Goal: Task Accomplishment & Management: Use online tool/utility

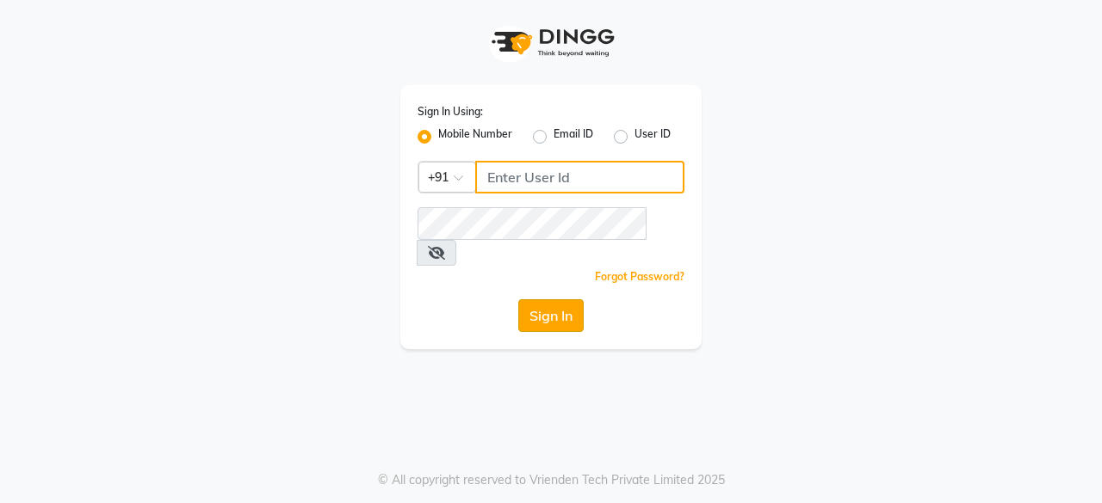
type input "8779795277"
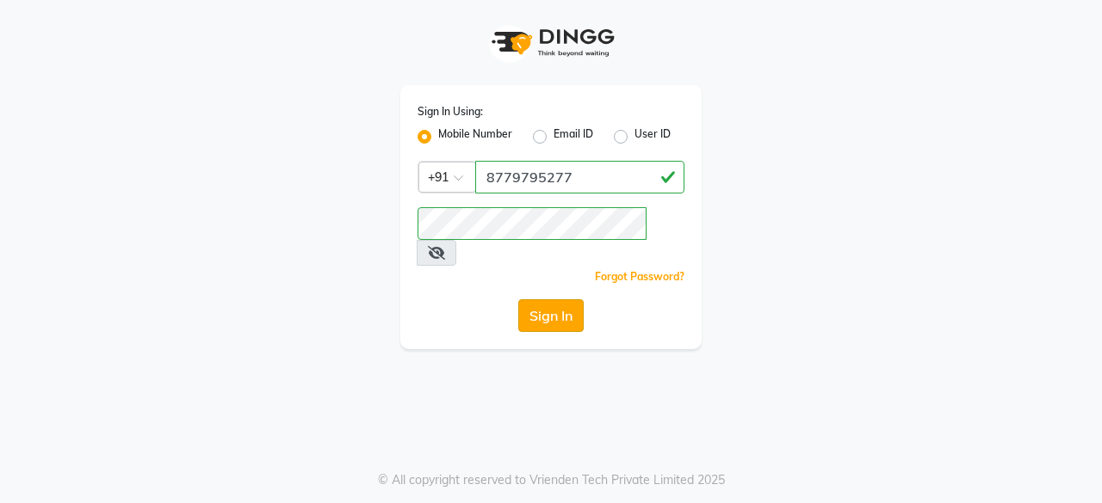
click at [537, 300] on button "Sign In" at bounding box center [550, 316] width 65 height 33
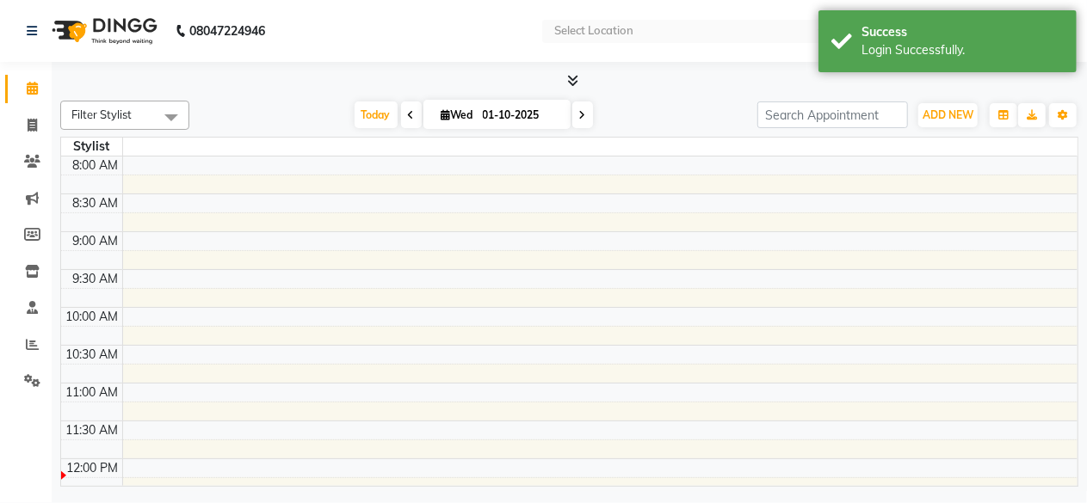
select select "en"
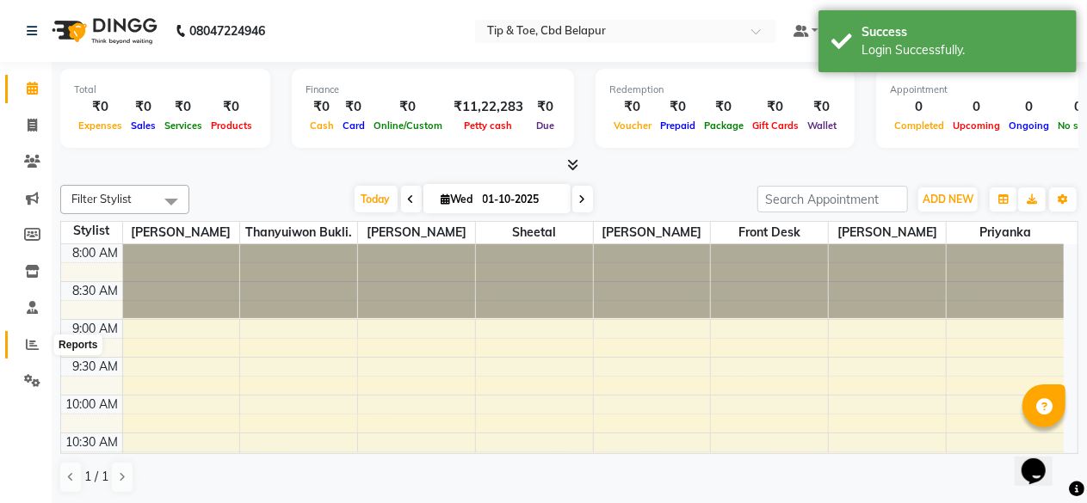
click at [31, 340] on icon at bounding box center [32, 344] width 13 height 13
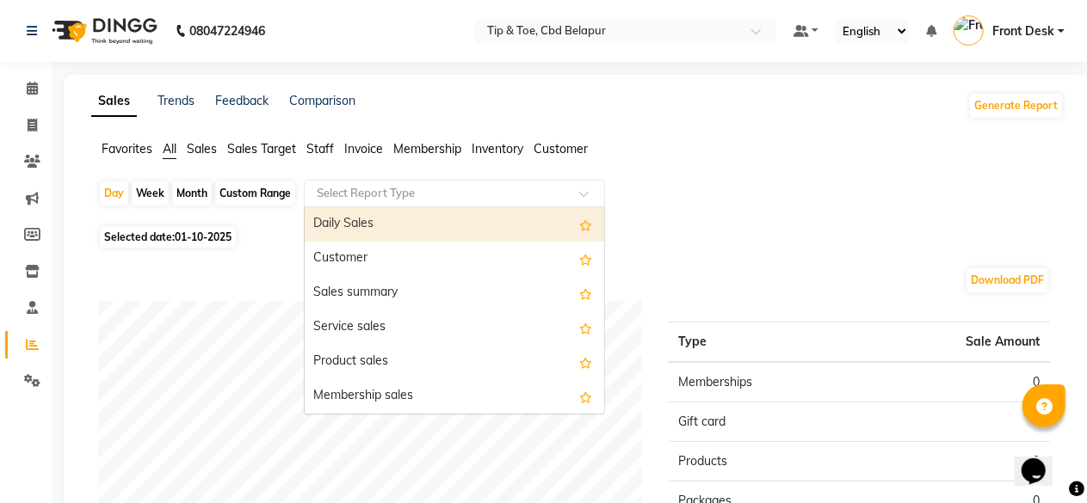
click at [358, 195] on input "text" at bounding box center [437, 193] width 248 height 17
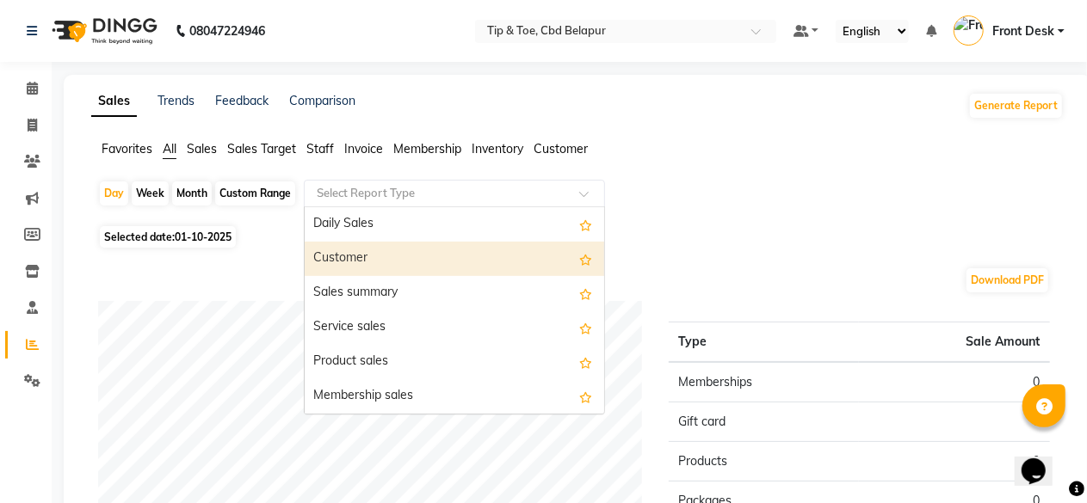
click at [347, 250] on div "Customer" at bounding box center [455, 259] width 300 height 34
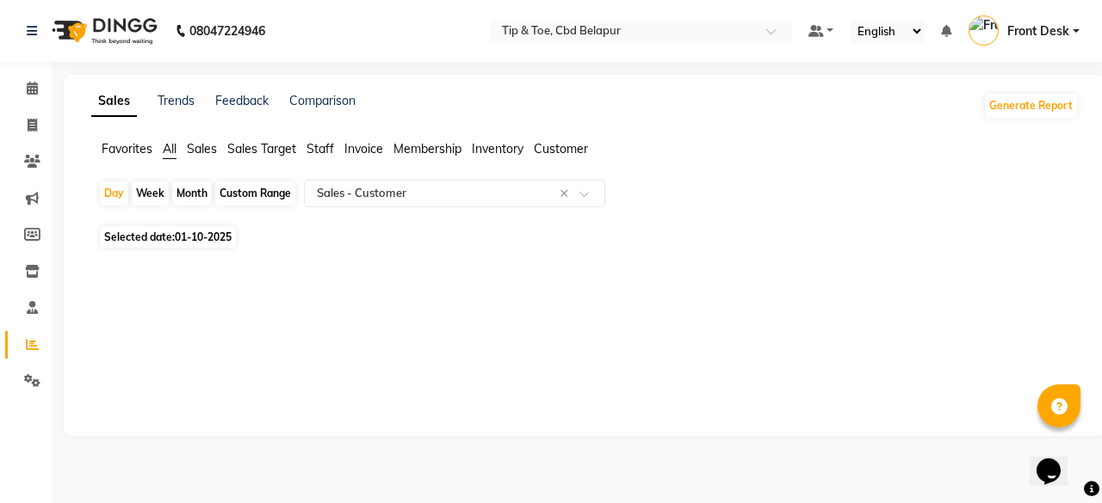
click at [157, 235] on span "Selected date: [DATE]" at bounding box center [168, 237] width 136 height 22
select select "10"
select select "2025"
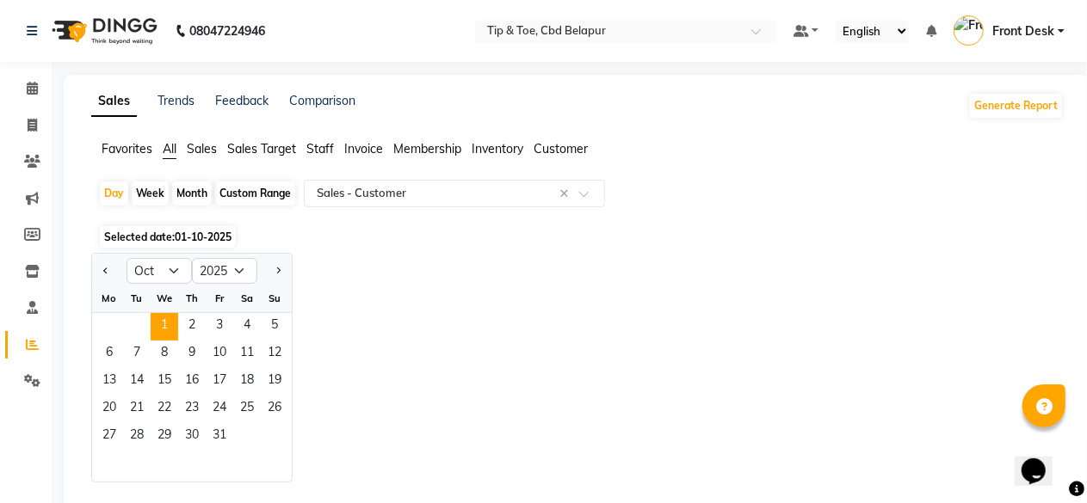
click at [193, 185] on div "Month" at bounding box center [192, 194] width 40 height 24
select select "10"
select select "2025"
click at [100, 268] on button "Previous month" at bounding box center [106, 271] width 14 height 28
select select "9"
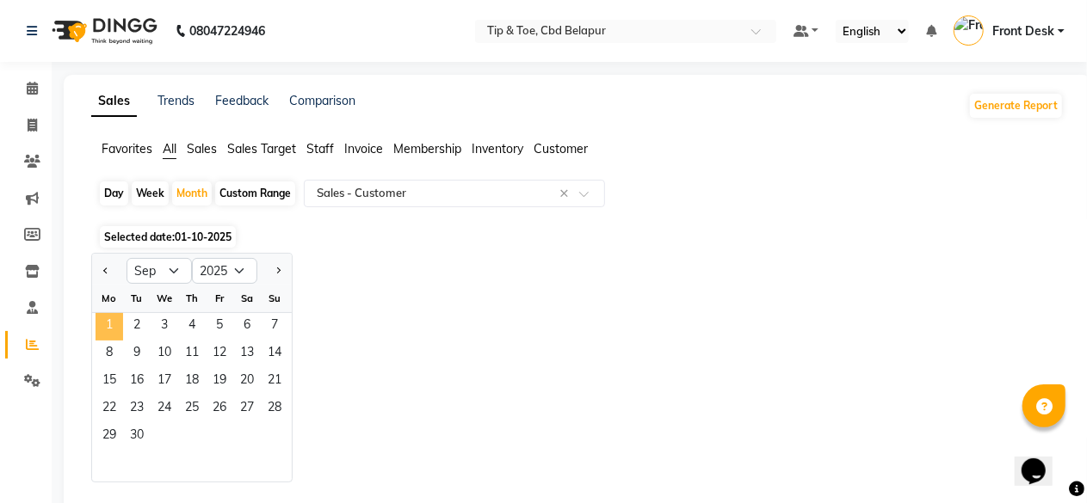
click at [105, 323] on span "1" at bounding box center [110, 327] width 28 height 28
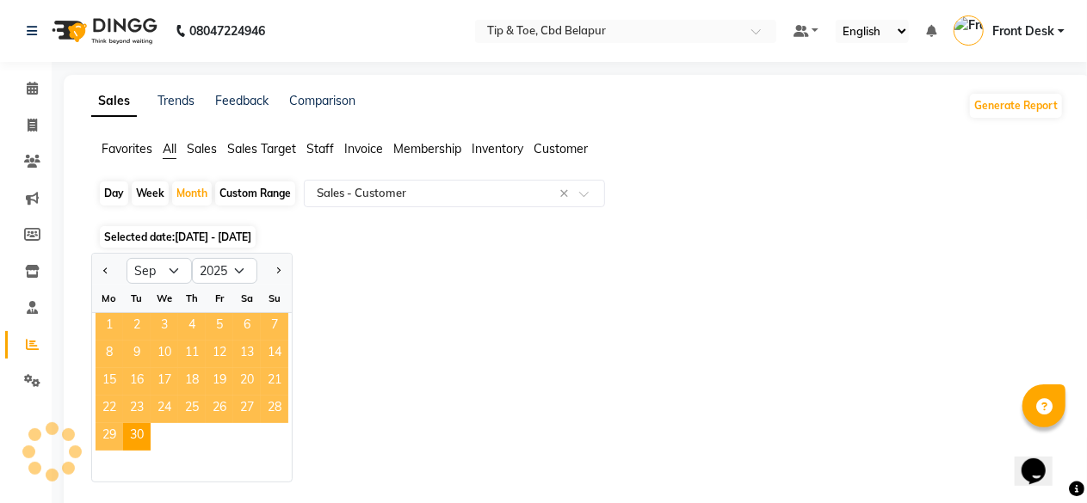
select select "full_report"
select select "csv"
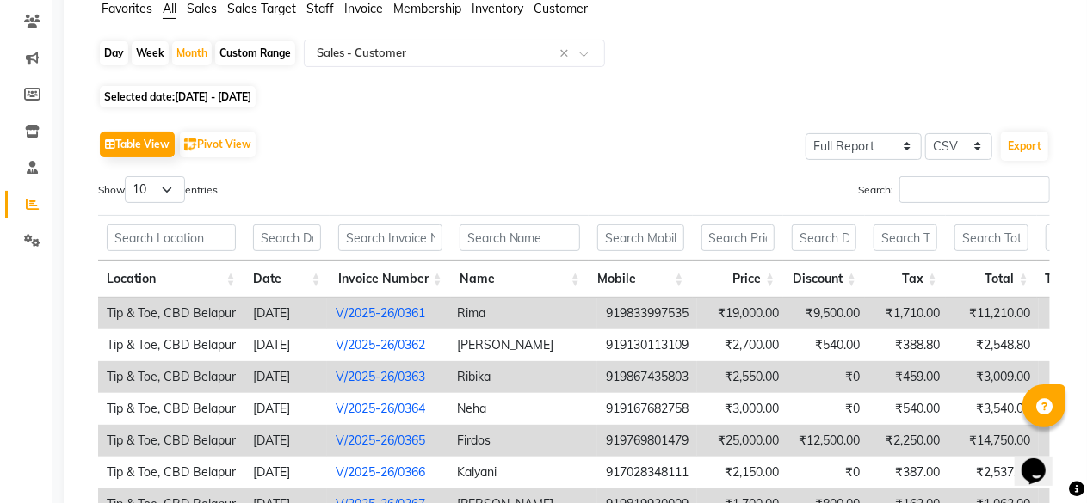
scroll to position [138, 0]
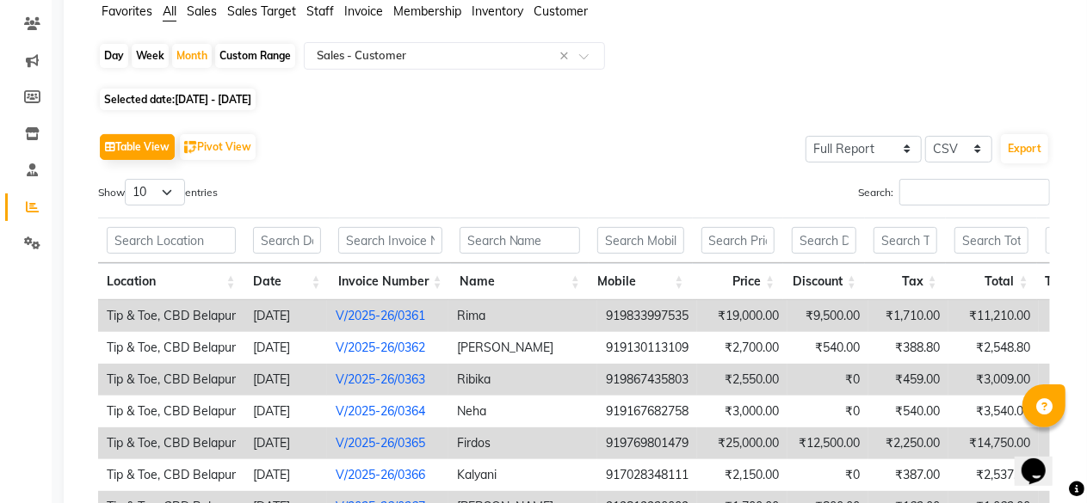
click at [113, 59] on div "Day" at bounding box center [114, 56] width 28 height 24
select select "9"
select select "2025"
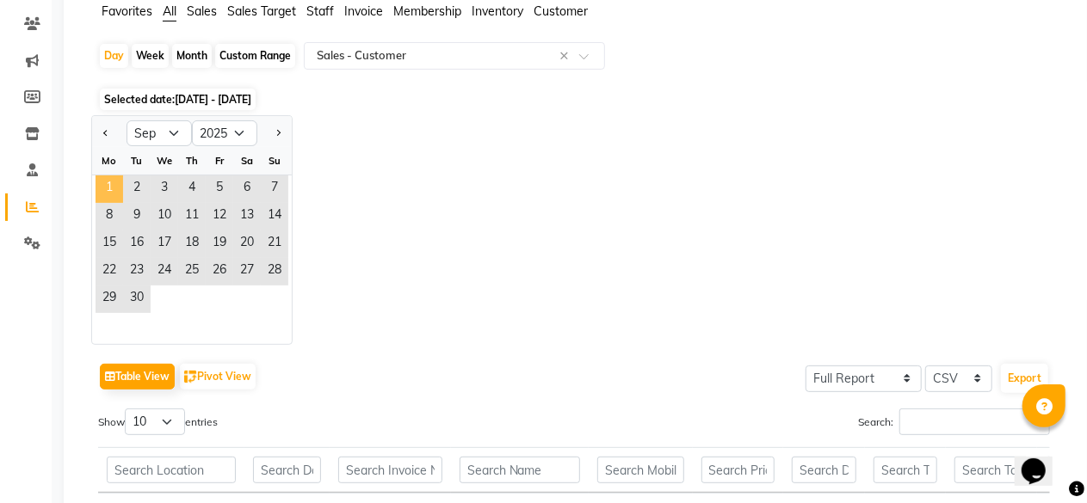
click at [106, 185] on span "1" at bounding box center [110, 190] width 28 height 28
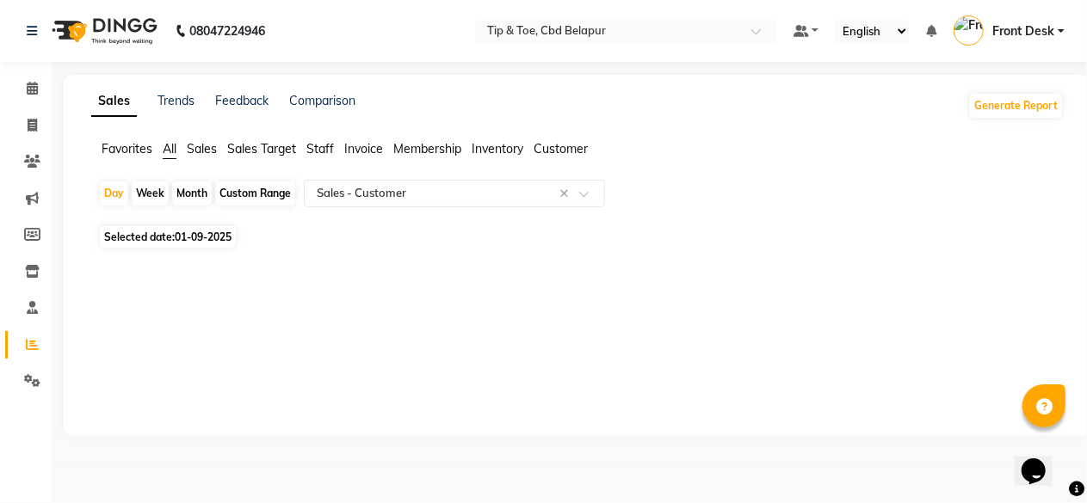
scroll to position [0, 0]
click at [182, 231] on span "01-09-2025" at bounding box center [203, 237] width 57 height 13
select select "9"
select select "2025"
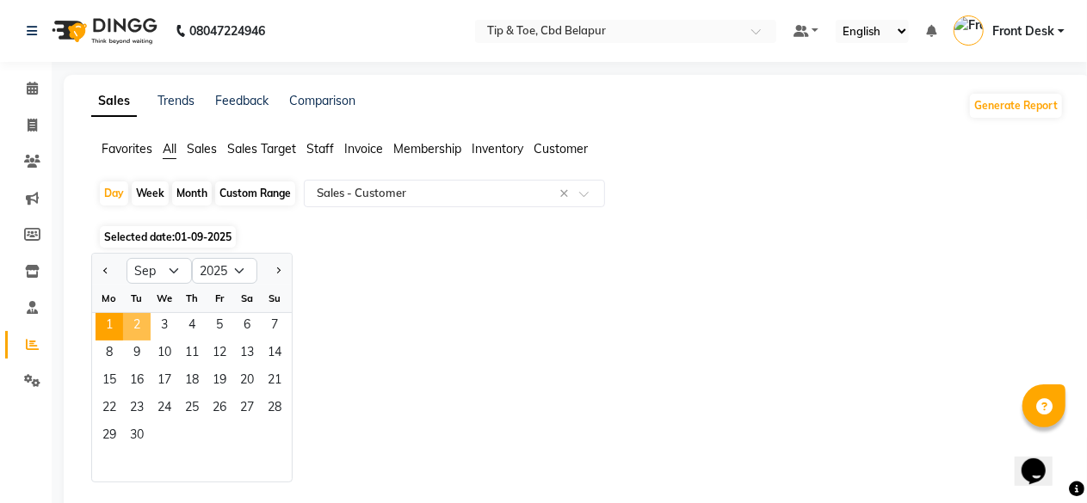
click at [134, 326] on span "2" at bounding box center [137, 327] width 28 height 28
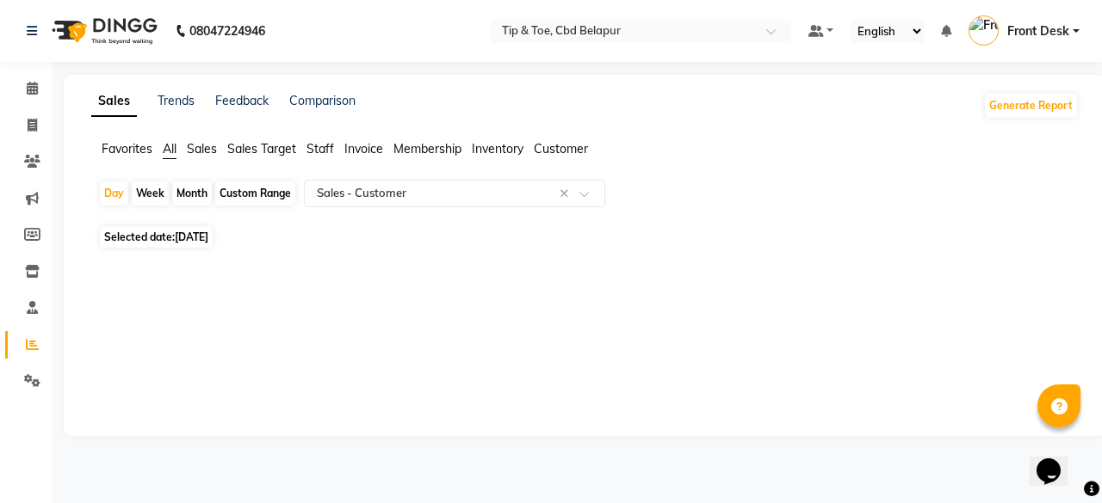
click at [180, 233] on span "[DATE]" at bounding box center [192, 237] width 34 height 13
select select "9"
select select "2025"
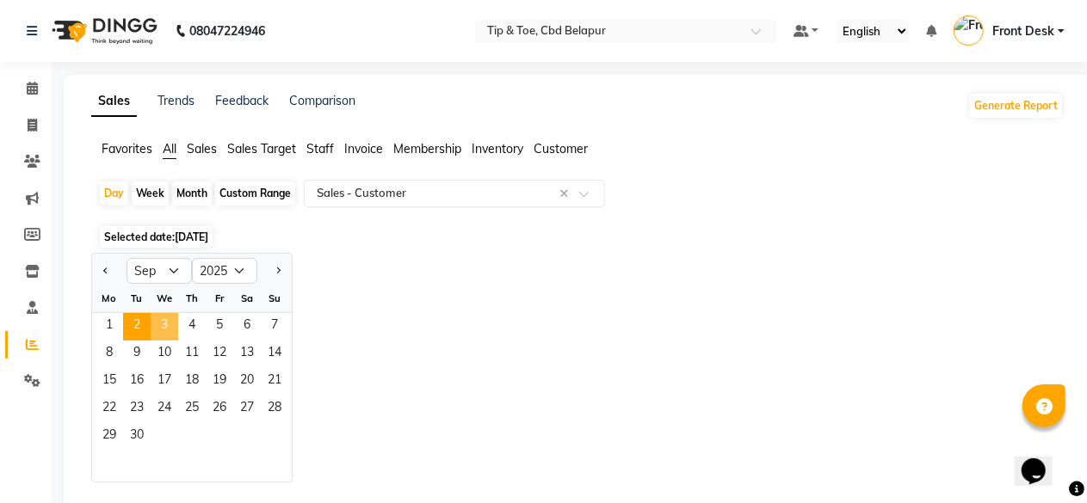
click at [168, 319] on span "3" at bounding box center [165, 327] width 28 height 28
select select "full_report"
select select "csv"
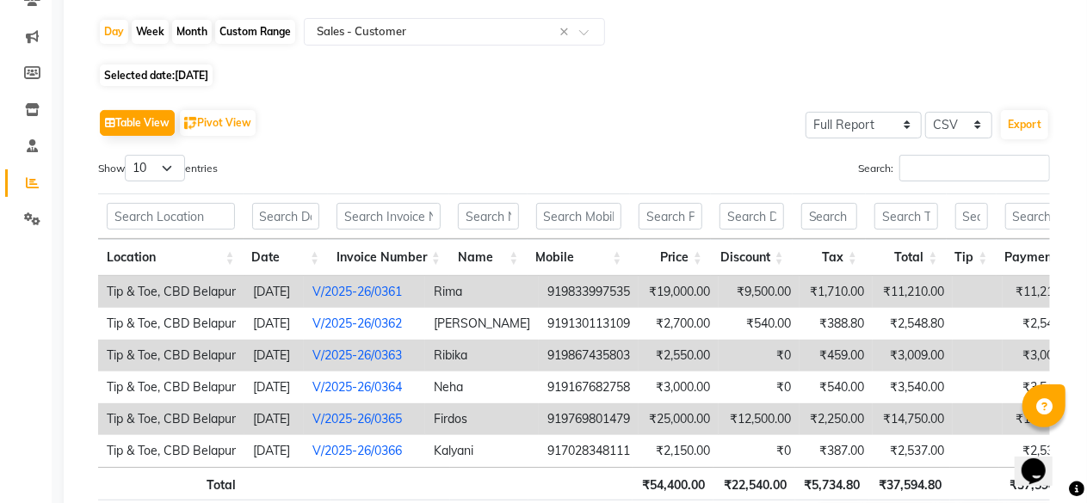
scroll to position [143, 0]
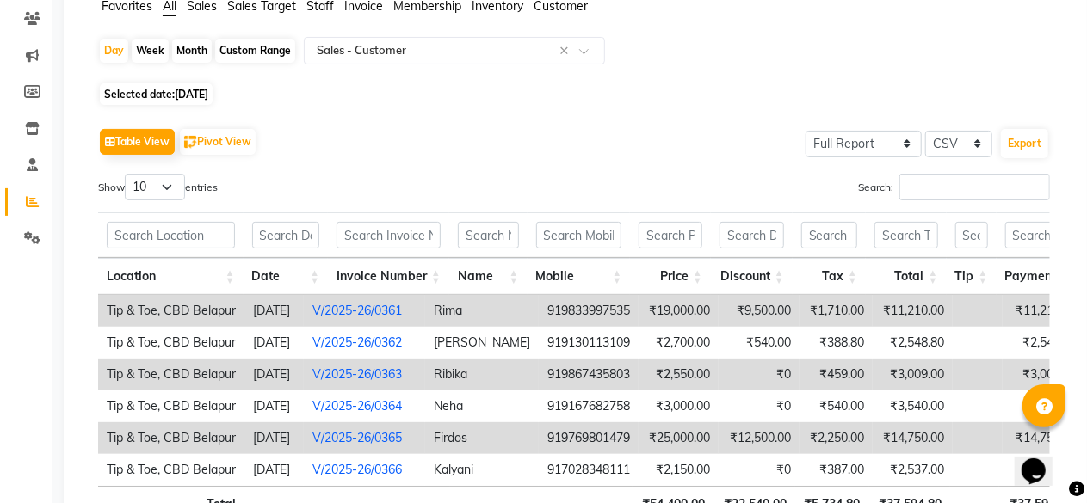
click at [209, 86] on span "Selected date: [DATE]" at bounding box center [156, 94] width 113 height 22
select select "9"
select select "2025"
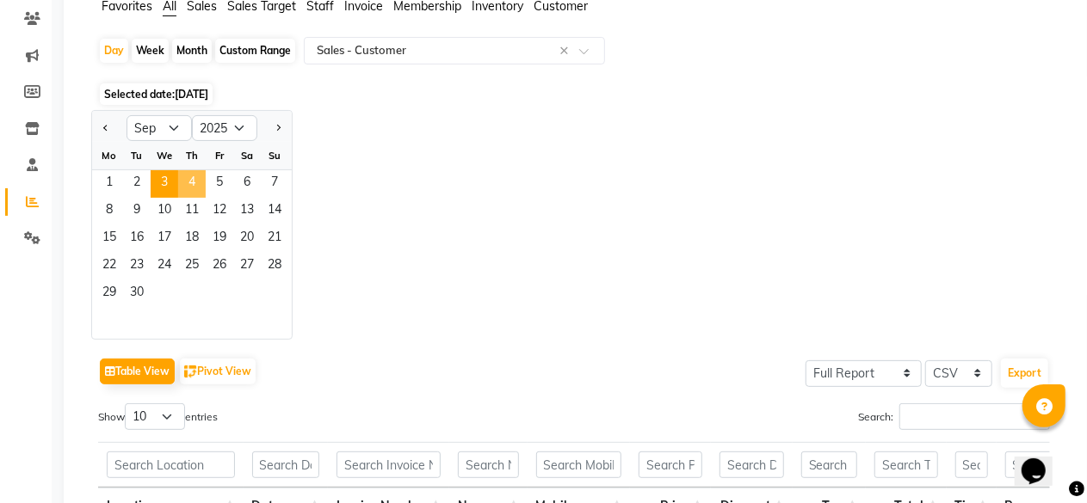
click at [196, 187] on span "4" at bounding box center [192, 184] width 28 height 28
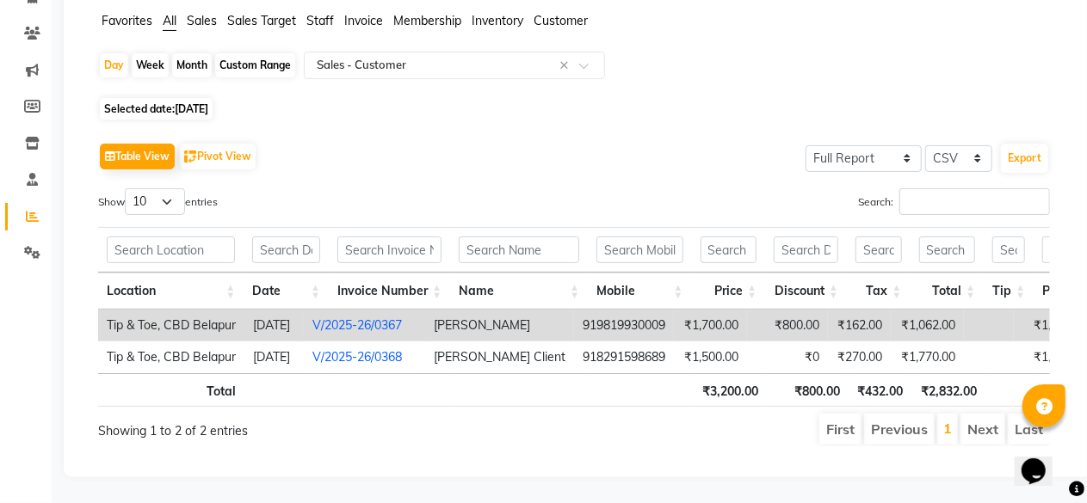
click at [191, 102] on span "[DATE]" at bounding box center [192, 108] width 34 height 13
select select "9"
select select "2025"
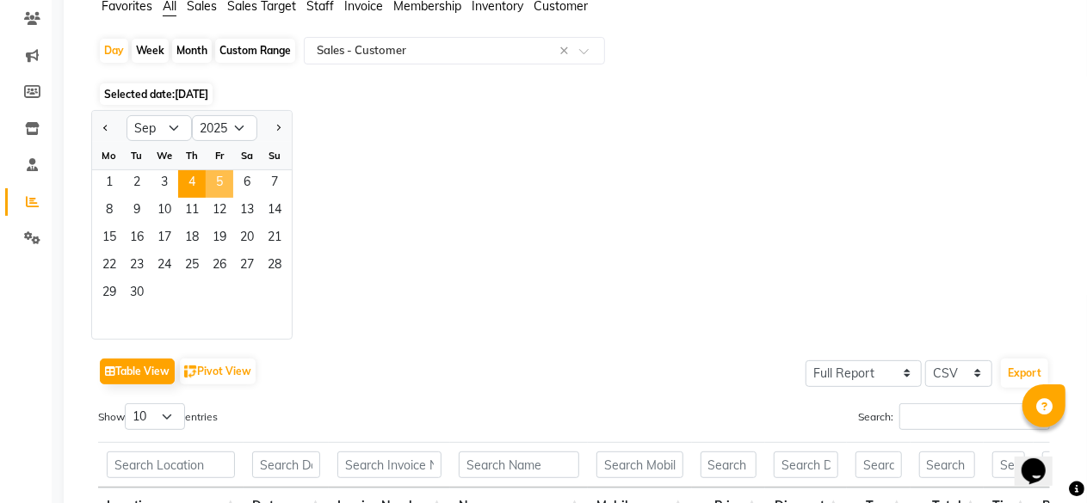
click at [221, 181] on span "5" at bounding box center [220, 184] width 28 height 28
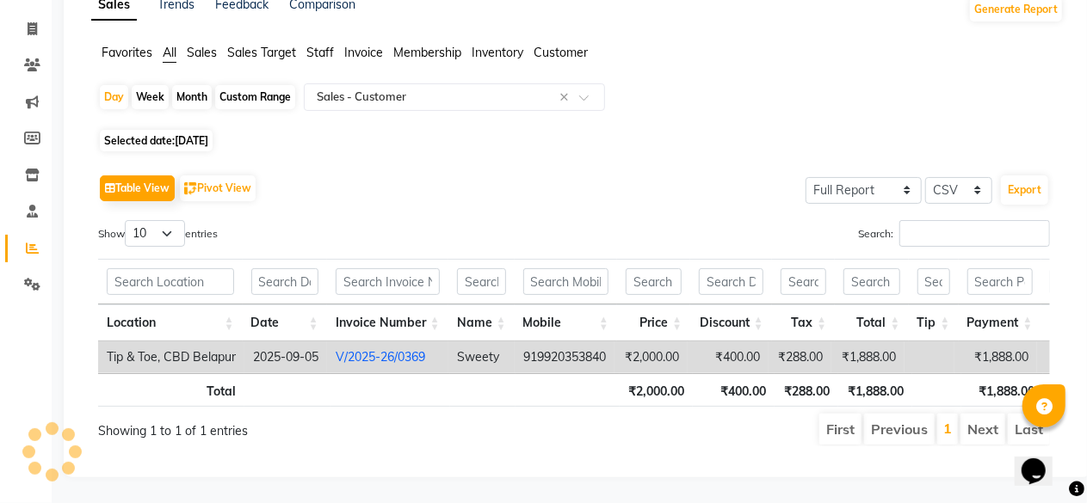
scroll to position [121, 0]
click at [181, 134] on span "[DATE]" at bounding box center [192, 140] width 34 height 13
select select "9"
select select "2025"
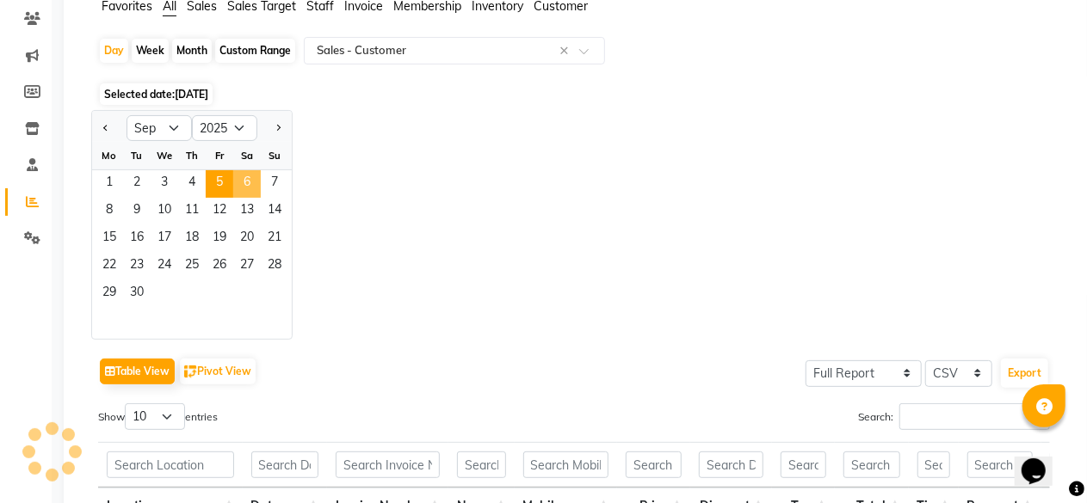
click at [250, 179] on span "6" at bounding box center [247, 184] width 28 height 28
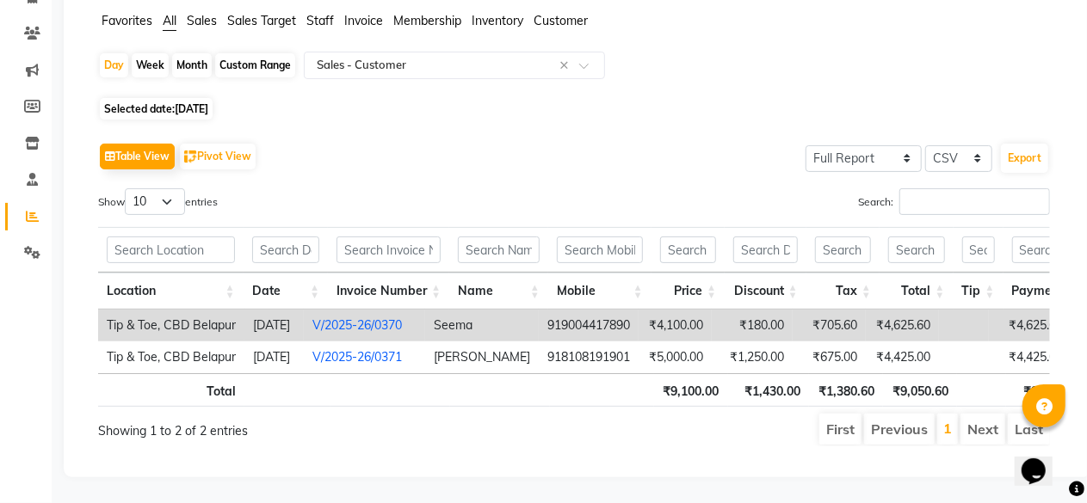
click at [186, 102] on span "[DATE]" at bounding box center [192, 108] width 34 height 13
select select "9"
select select "2025"
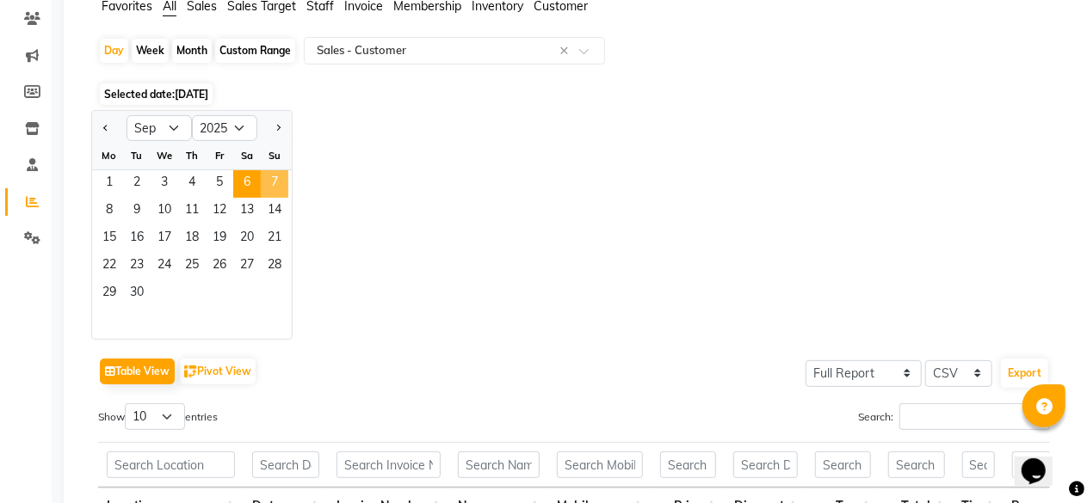
click at [275, 175] on span "7" at bounding box center [275, 184] width 28 height 28
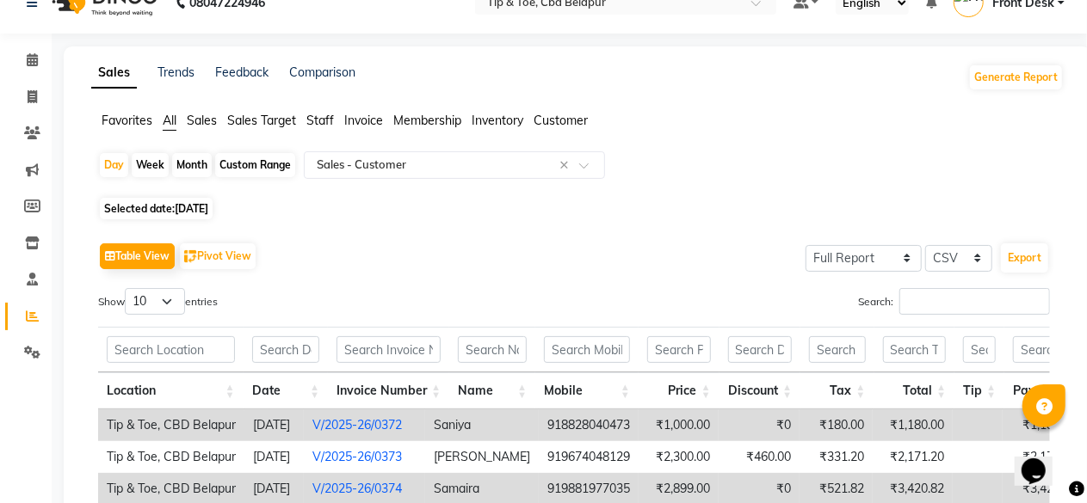
scroll to position [0, 0]
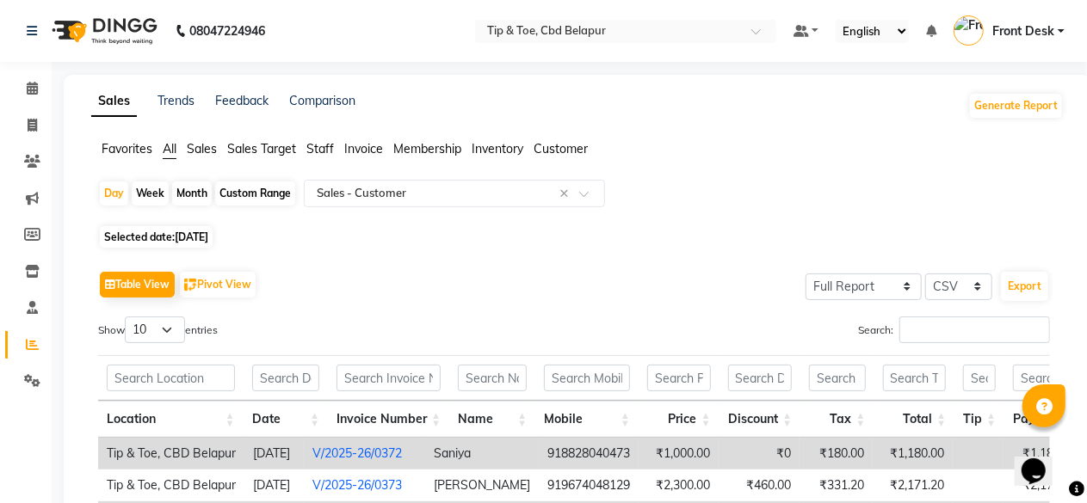
click at [188, 233] on span "[DATE]" at bounding box center [192, 237] width 34 height 13
select select "9"
select select "2025"
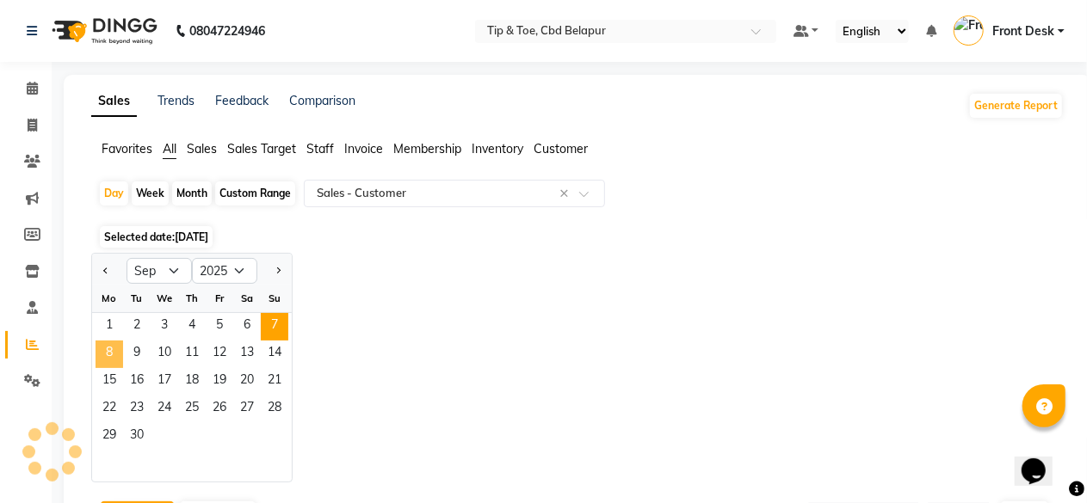
click at [107, 349] on span "8" at bounding box center [110, 355] width 28 height 28
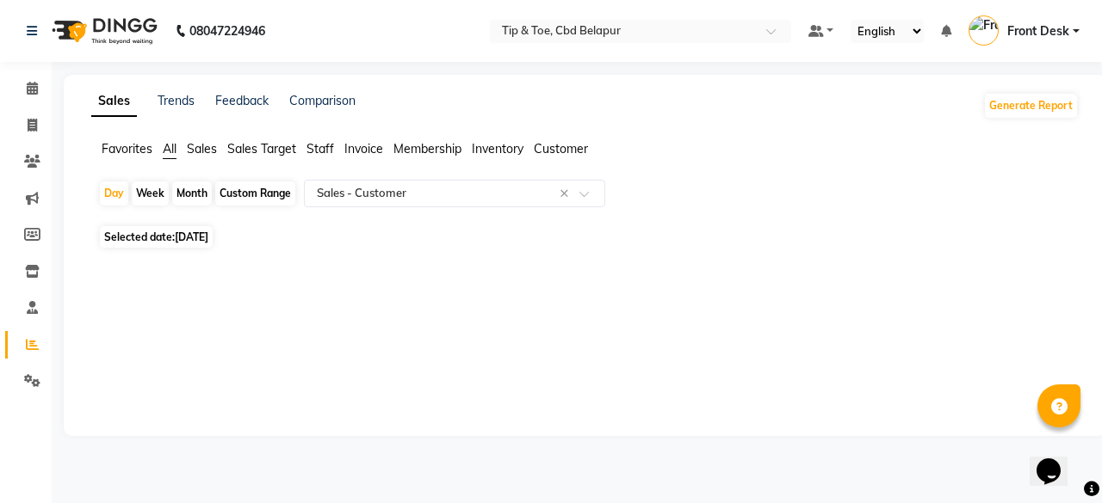
click at [195, 234] on span "[DATE]" at bounding box center [192, 237] width 34 height 13
select select "9"
select select "2025"
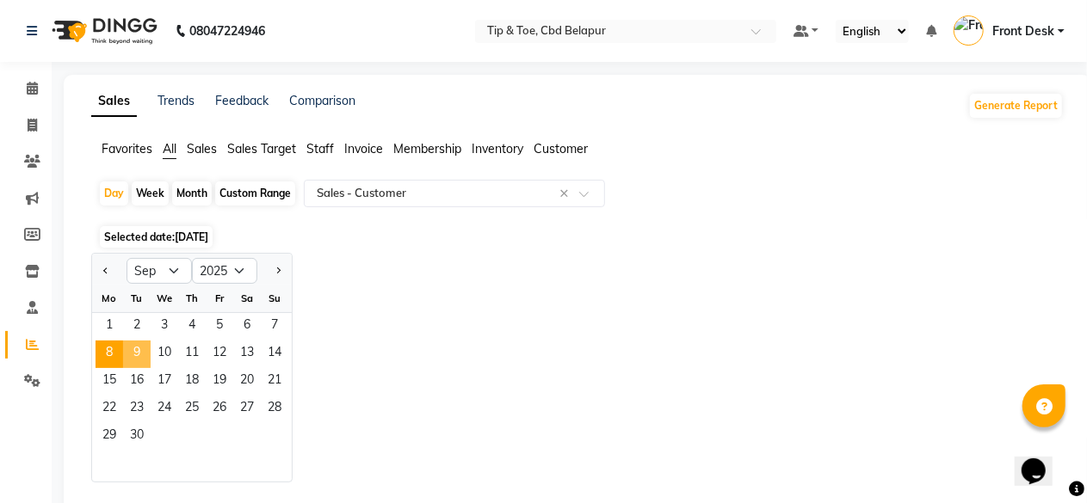
click at [137, 352] on span "9" at bounding box center [137, 355] width 28 height 28
select select "full_report"
select select "csv"
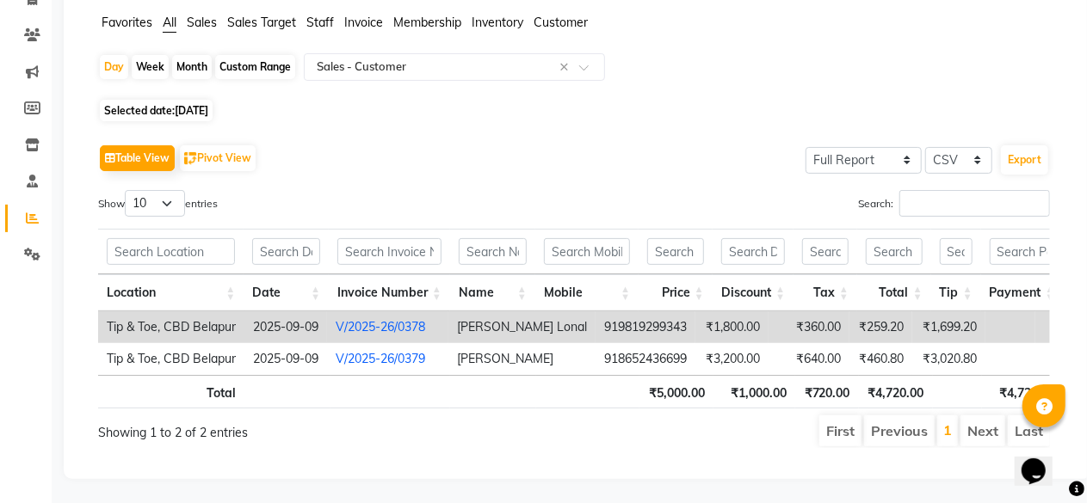
scroll to position [138, 0]
click at [201, 98] on span "Selected date: [DATE]" at bounding box center [156, 109] width 113 height 22
select select "9"
select select "2025"
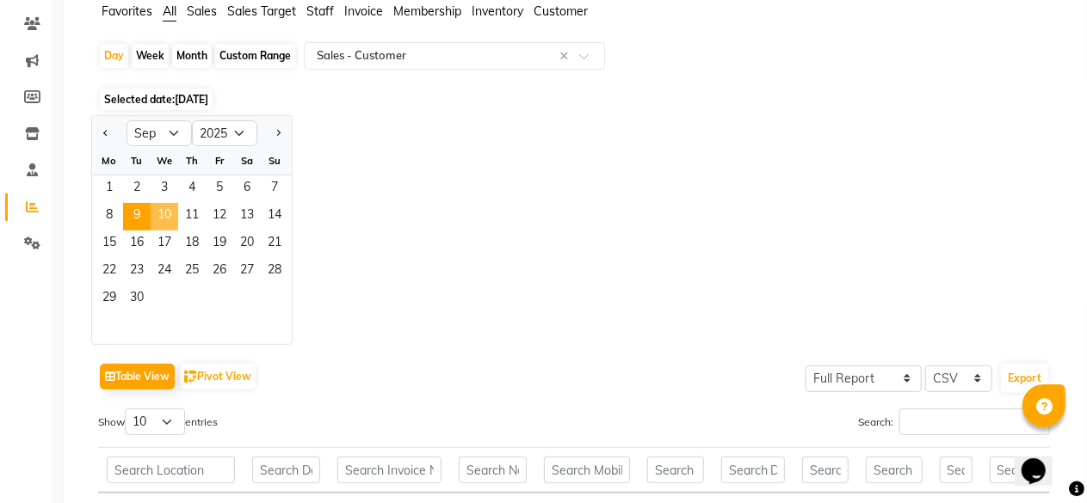
click at [159, 218] on span "10" at bounding box center [165, 217] width 28 height 28
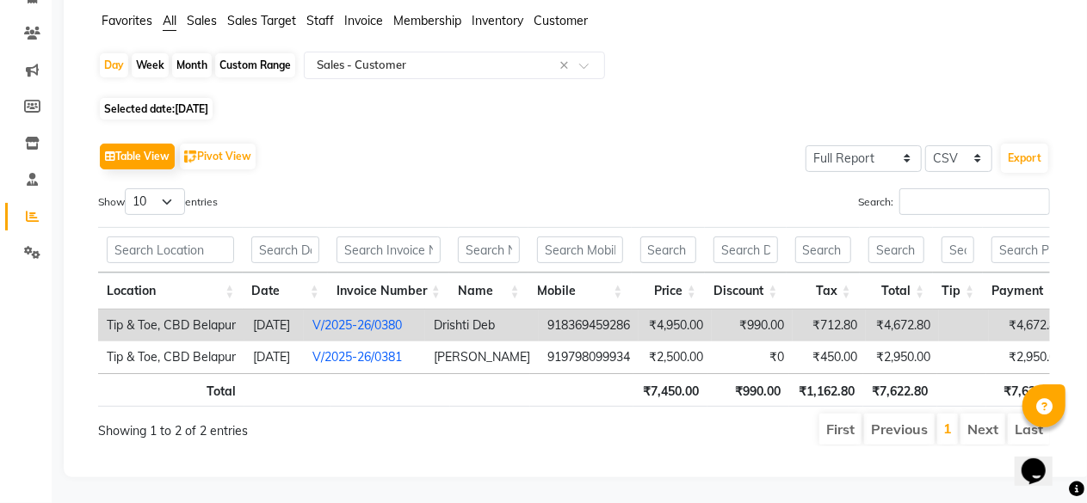
click at [196, 102] on span "[DATE]" at bounding box center [192, 108] width 34 height 13
select select "9"
select select "2025"
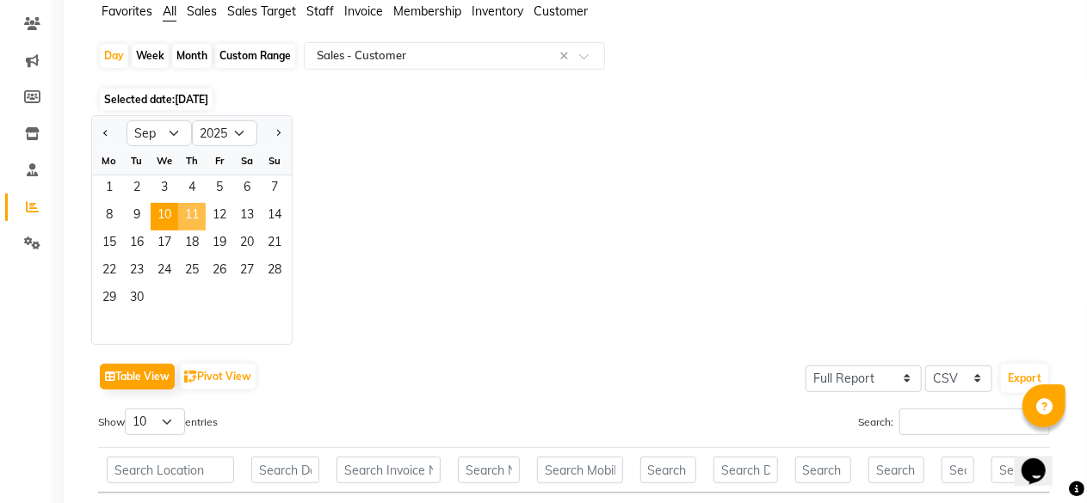
click at [191, 213] on span "11" at bounding box center [192, 217] width 28 height 28
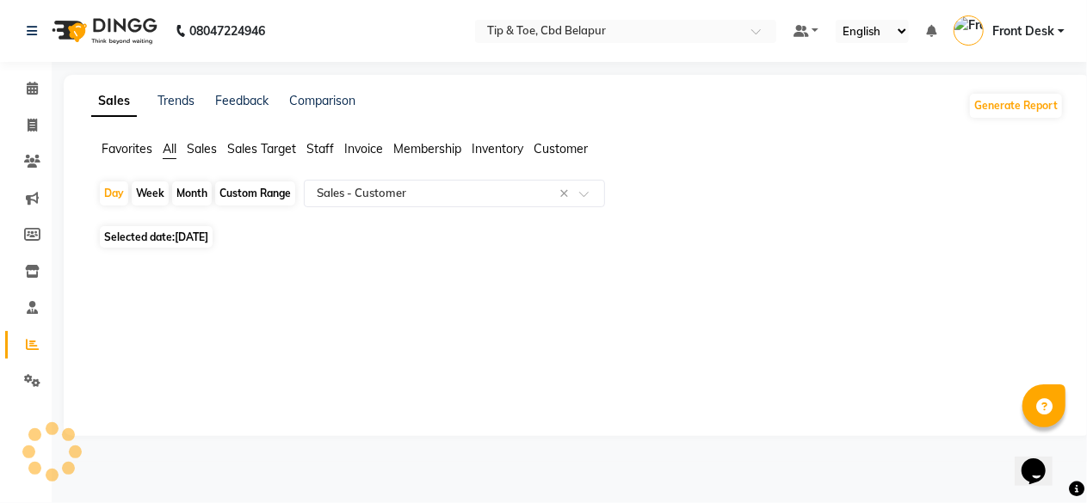
scroll to position [0, 0]
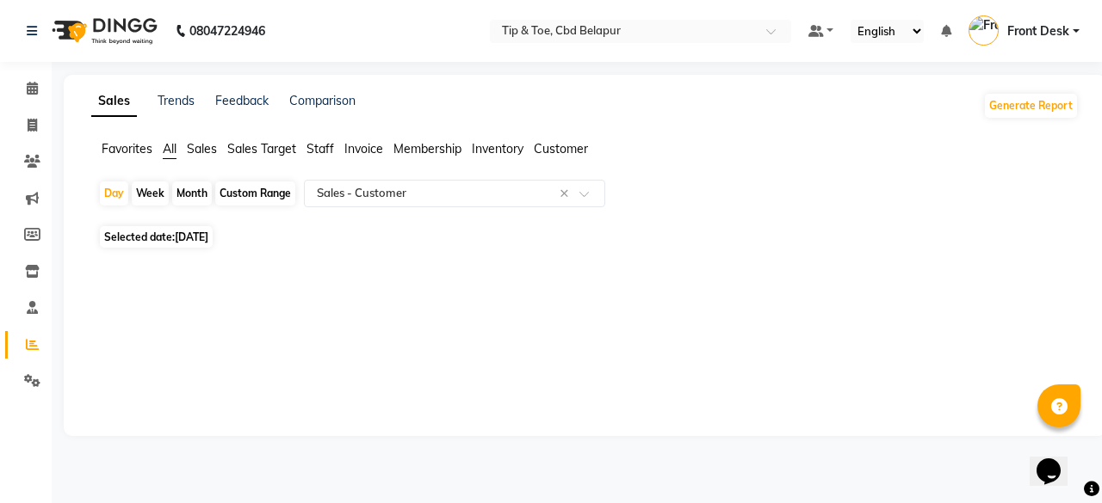
click at [188, 237] on span "[DATE]" at bounding box center [192, 237] width 34 height 13
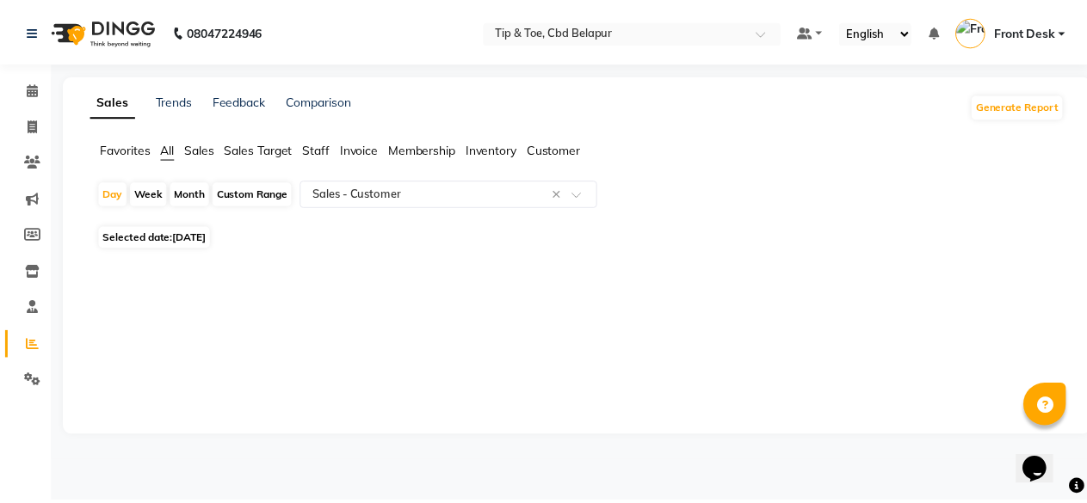
select select "9"
select select "2025"
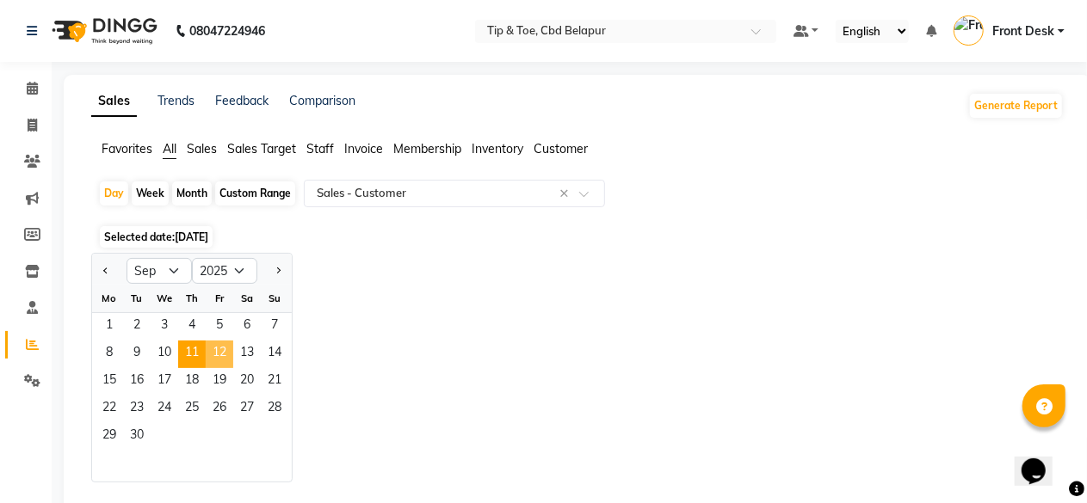
click at [215, 352] on span "12" at bounding box center [220, 355] width 28 height 28
select select "full_report"
select select "csv"
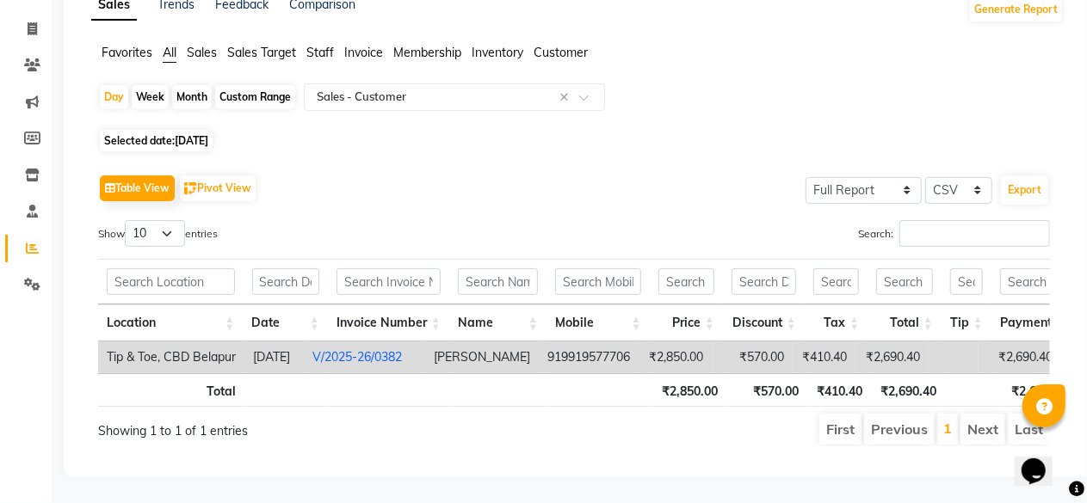
scroll to position [121, 0]
click at [201, 134] on span "[DATE]" at bounding box center [192, 140] width 34 height 13
select select "9"
select select "2025"
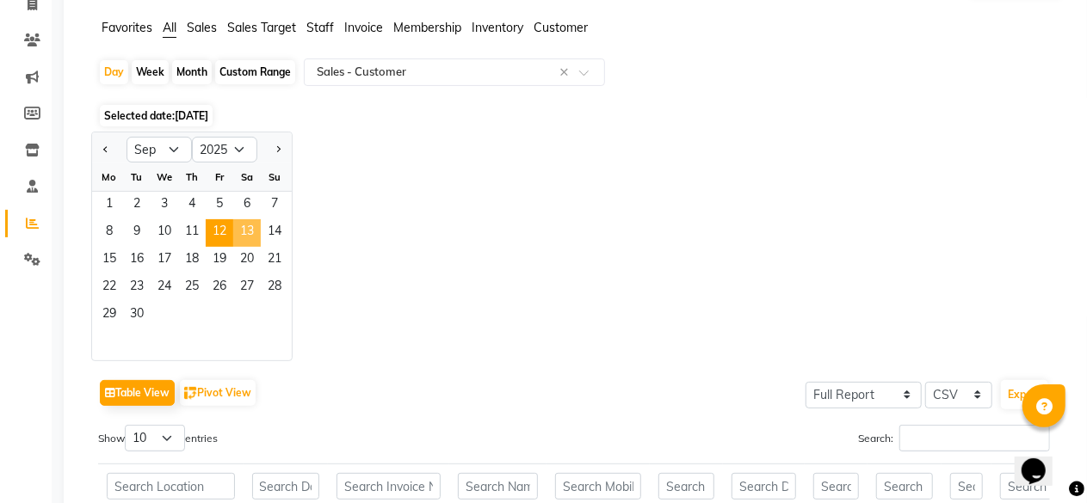
click at [251, 230] on span "13" at bounding box center [247, 233] width 28 height 28
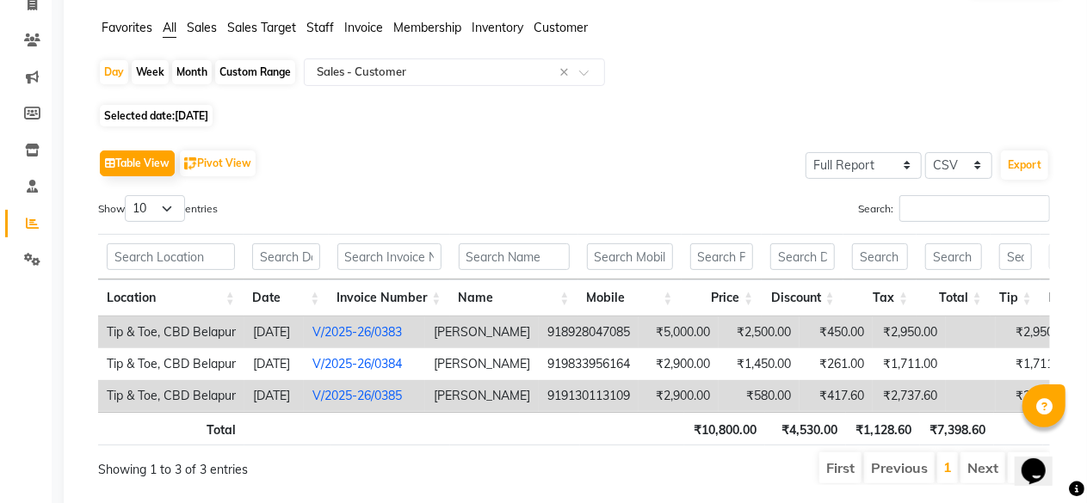
click at [188, 108] on span "Selected date: [DATE]" at bounding box center [156, 116] width 113 height 22
select select "9"
select select "2025"
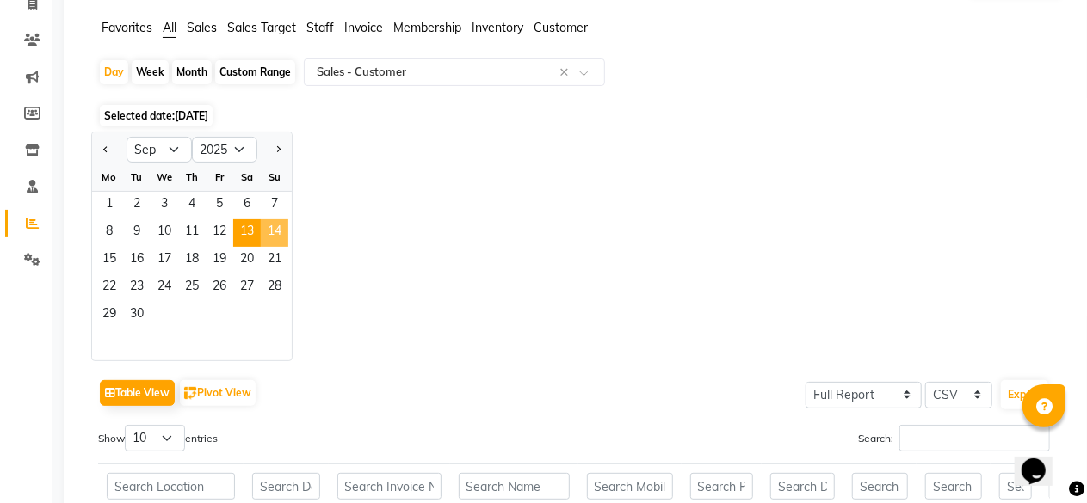
click at [269, 219] on span "14" at bounding box center [275, 233] width 28 height 28
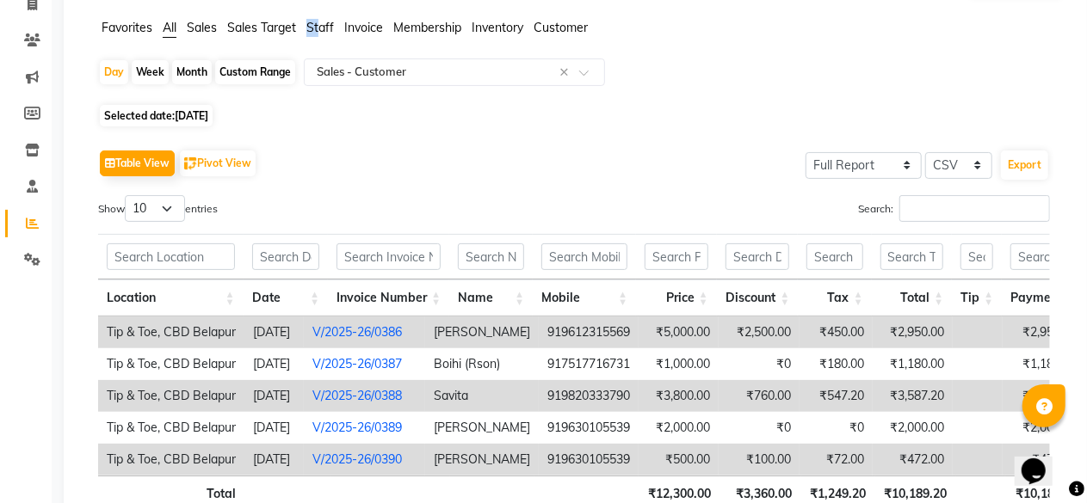
drag, startPoint x: 318, startPoint y: 15, endPoint x: 320, endPoint y: 30, distance: 15.6
click at [320, 30] on div "Sales Trends Feedback Comparison Generate Report Favorites All Sales Sales Targ…" at bounding box center [578, 267] width 1028 height 627
click at [320, 30] on span "Staff" at bounding box center [320, 27] width 28 height 15
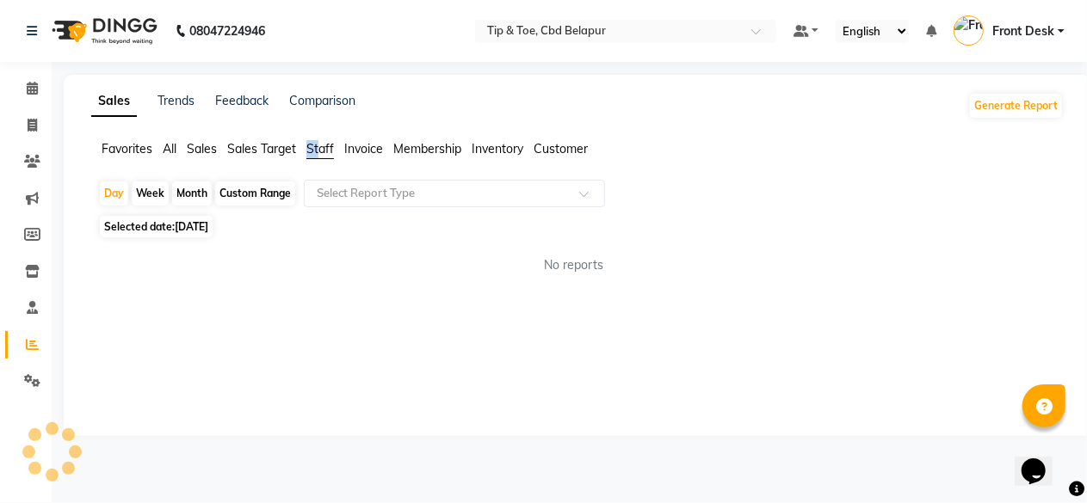
scroll to position [0, 0]
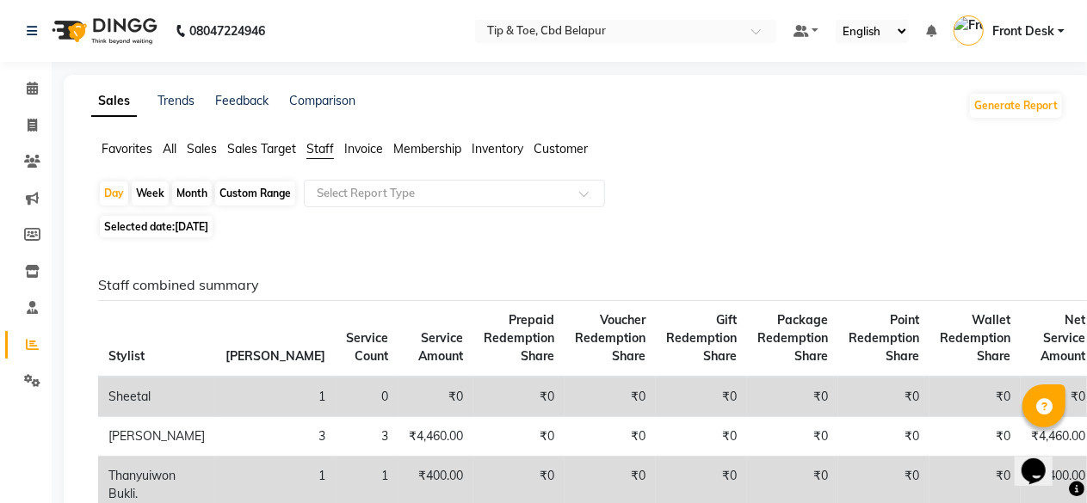
click at [196, 219] on span "Selected date: [DATE]" at bounding box center [156, 227] width 113 height 22
select select "9"
select select "2025"
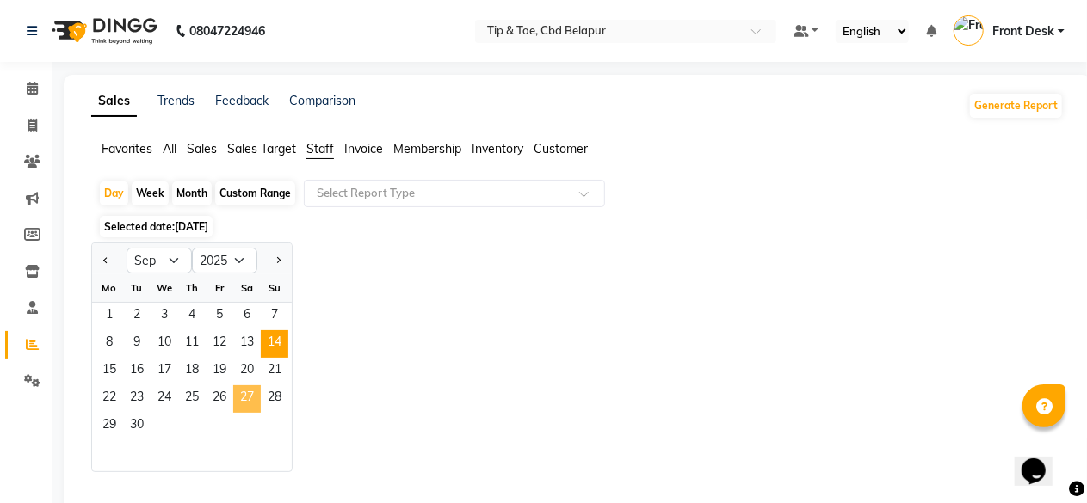
click at [250, 398] on span "27" at bounding box center [247, 400] width 28 height 28
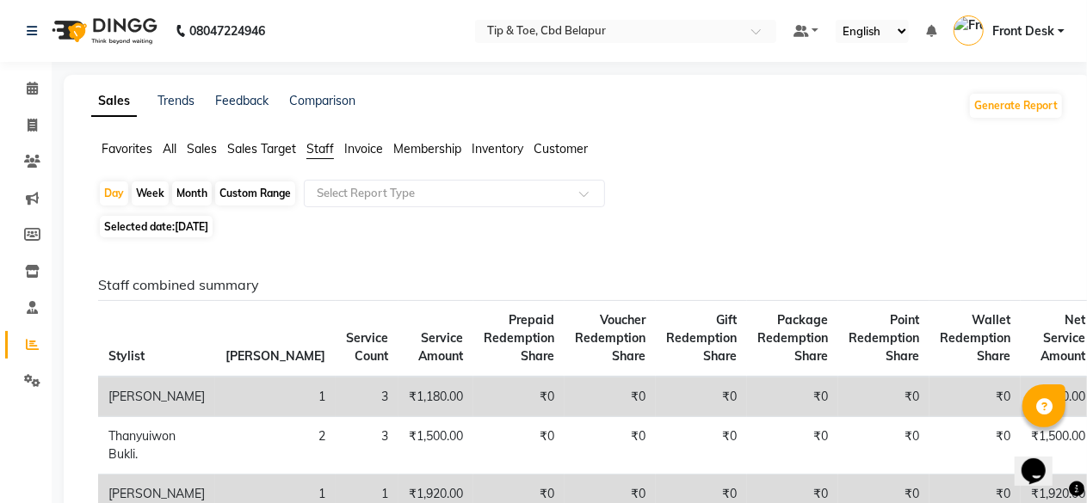
click at [181, 225] on span "[DATE]" at bounding box center [192, 226] width 34 height 13
select select "9"
select select "2025"
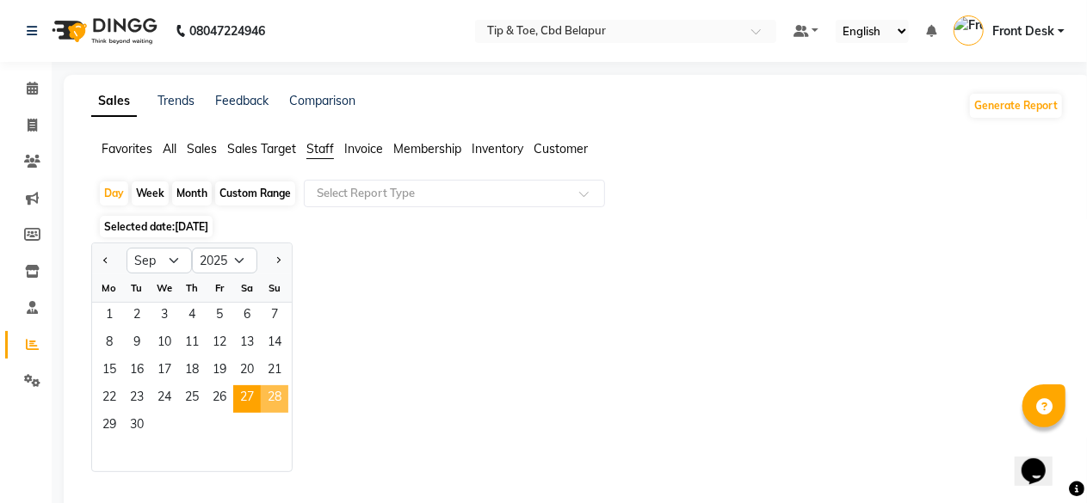
click at [272, 397] on span "28" at bounding box center [275, 400] width 28 height 28
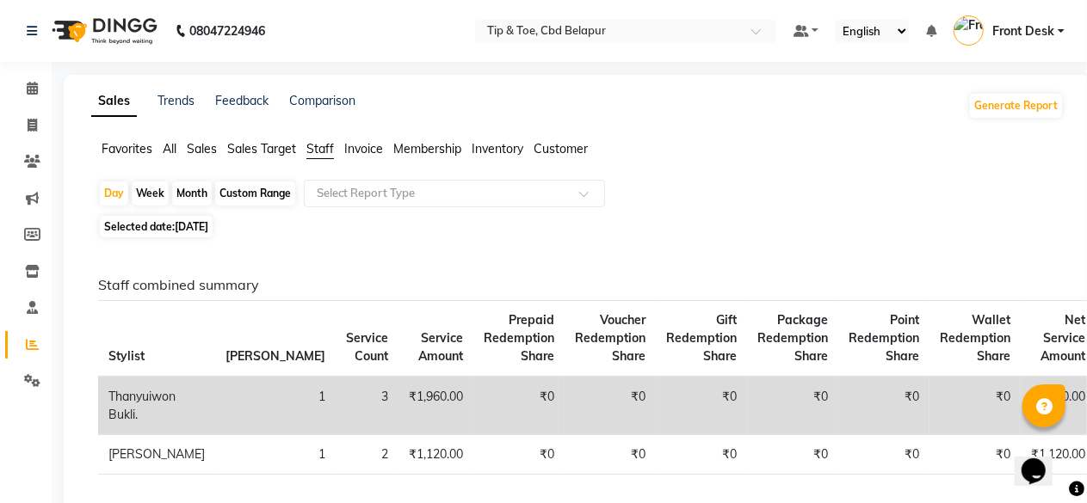
click at [186, 221] on span "[DATE]" at bounding box center [192, 226] width 34 height 13
select select "9"
select select "2025"
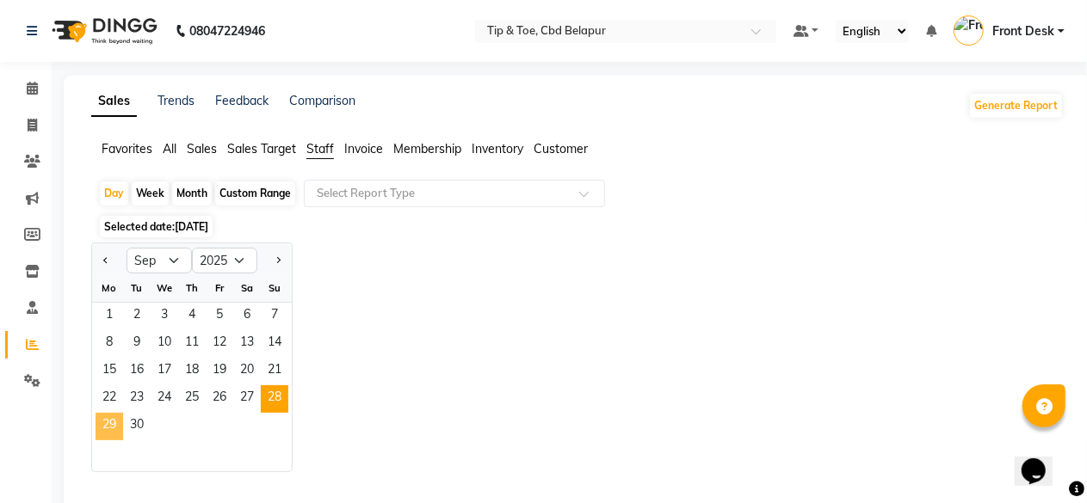
click at [105, 421] on span "29" at bounding box center [110, 427] width 28 height 28
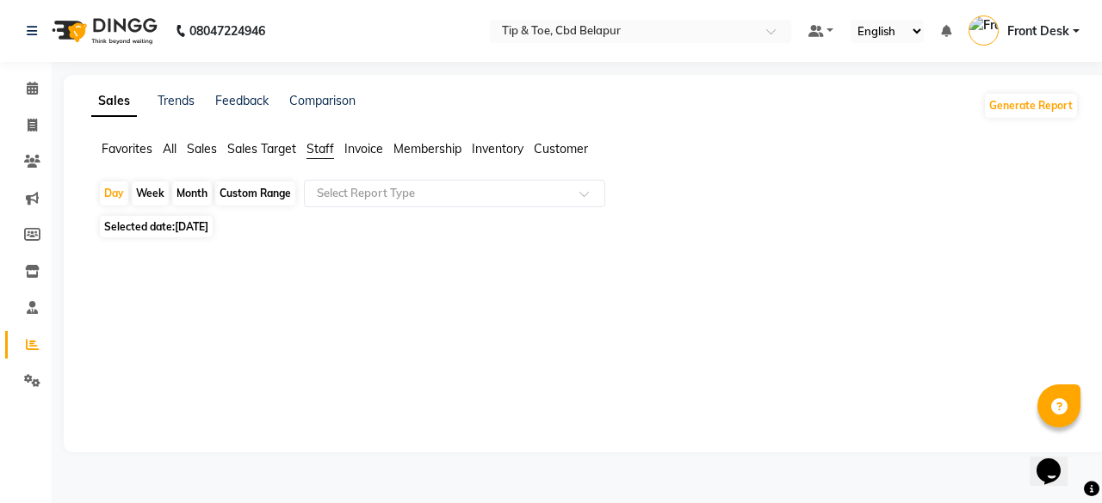
click at [207, 225] on span "[DATE]" at bounding box center [192, 226] width 34 height 13
select select "9"
select select "2025"
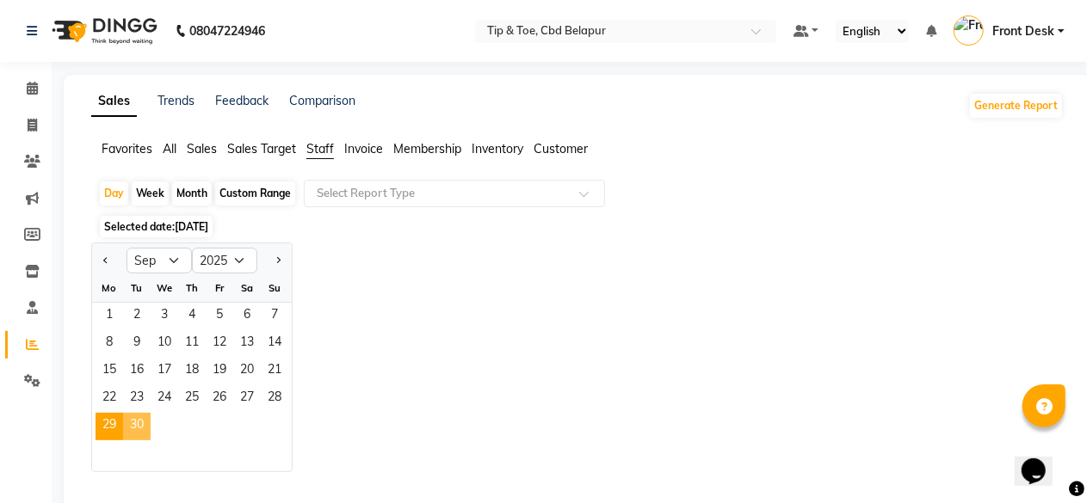
click at [141, 416] on span "30" at bounding box center [137, 427] width 28 height 28
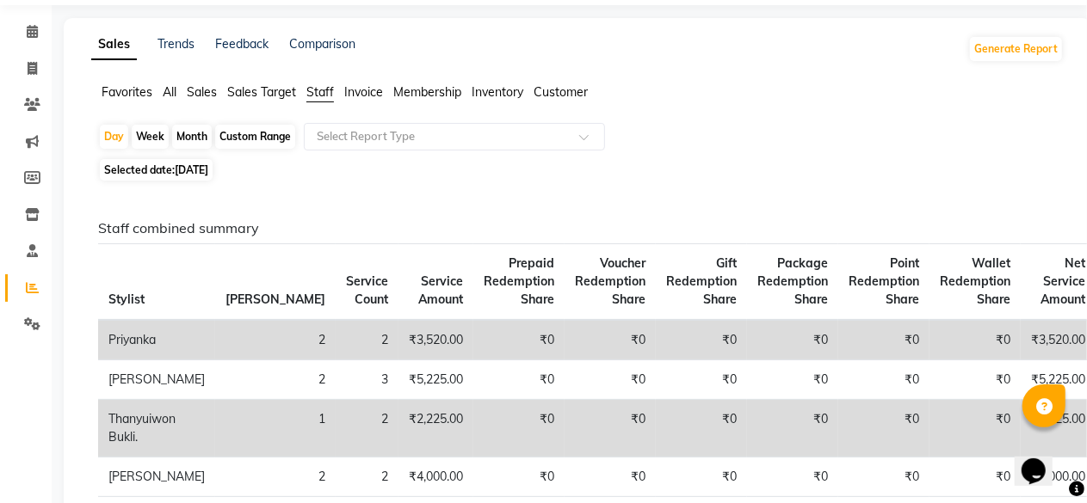
scroll to position [11, 0]
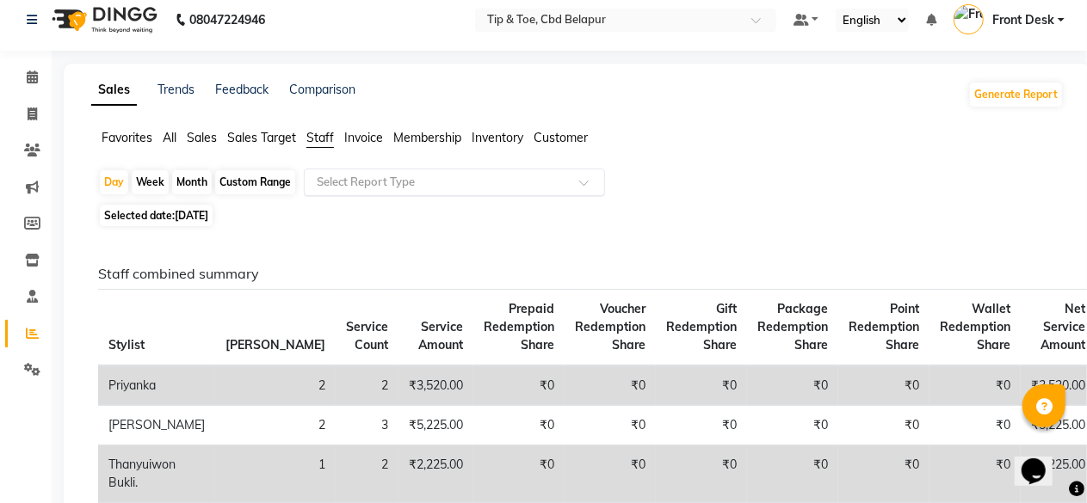
click at [355, 182] on input "text" at bounding box center [437, 182] width 248 height 17
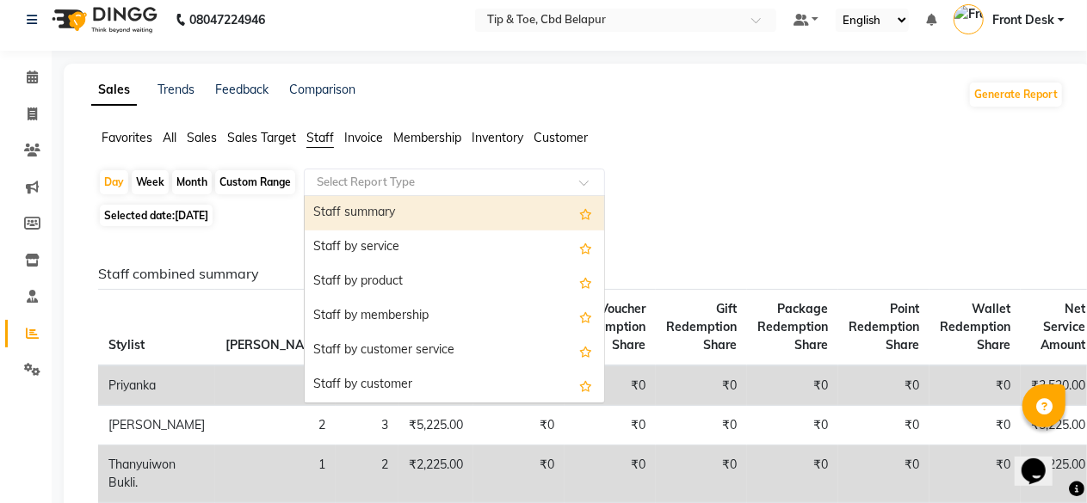
click at [355, 182] on input "text" at bounding box center [437, 182] width 248 height 17
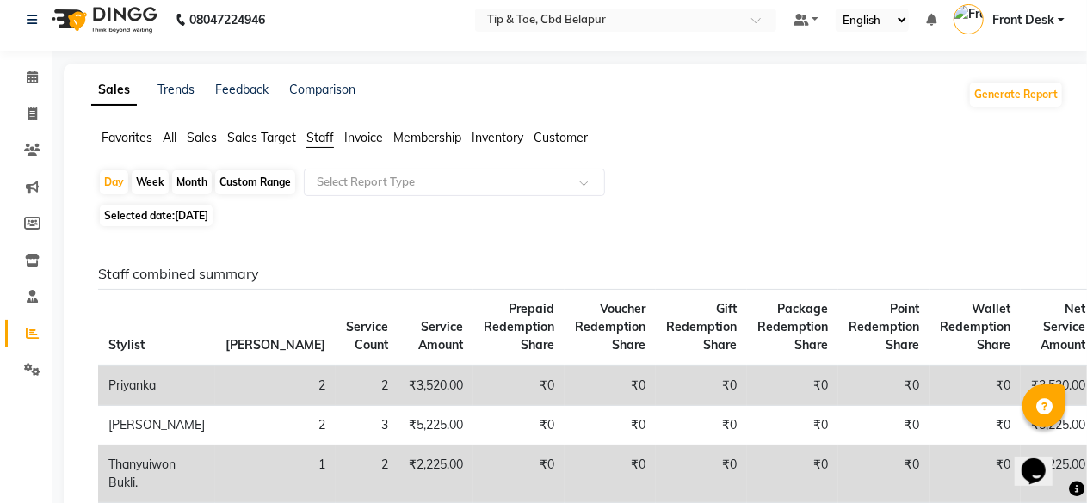
click at [170, 137] on span "All" at bounding box center [170, 137] width 14 height 15
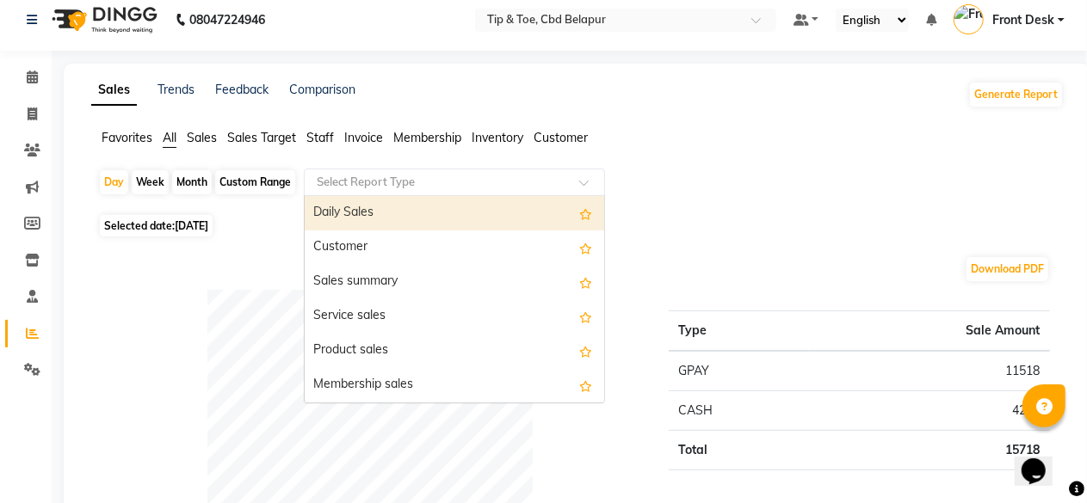
click at [351, 179] on input "text" at bounding box center [437, 182] width 248 height 17
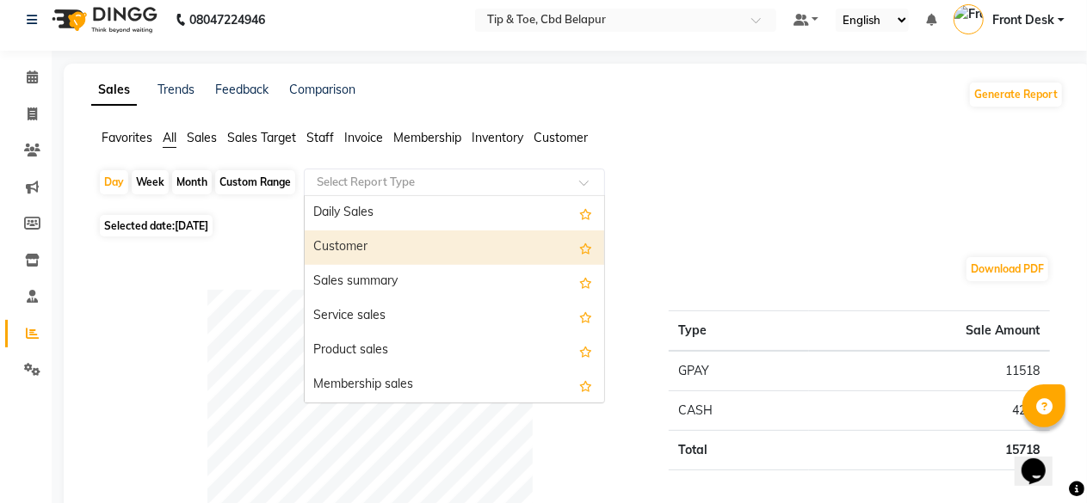
click at [352, 243] on div "Customer" at bounding box center [455, 248] width 300 height 34
select select "full_report"
select select "csv"
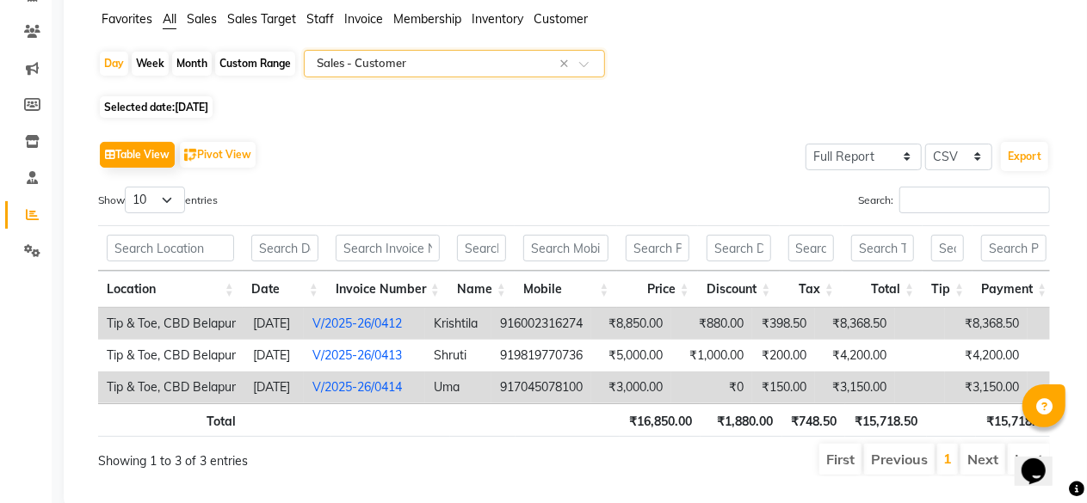
scroll to position [149, 0]
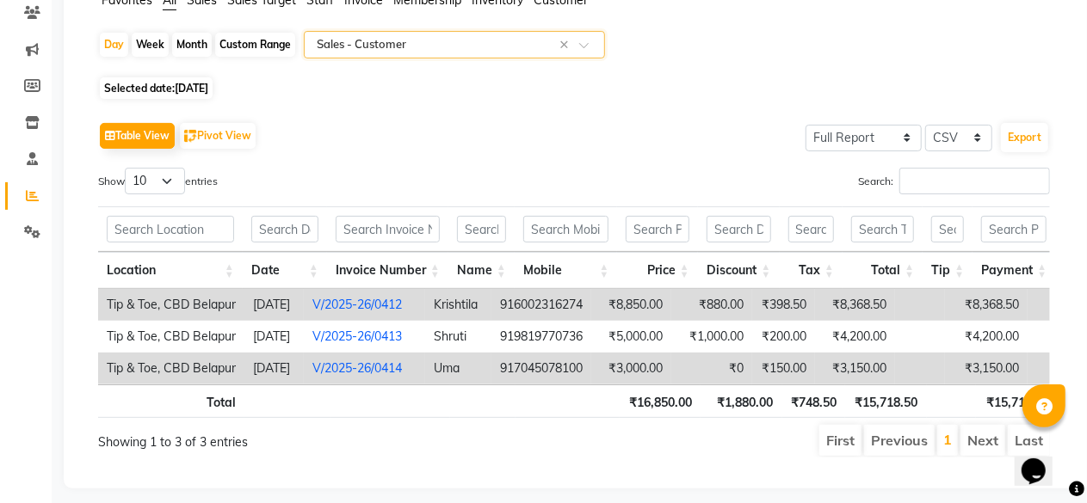
click at [321, 1] on span "Staff" at bounding box center [320, -1] width 28 height 15
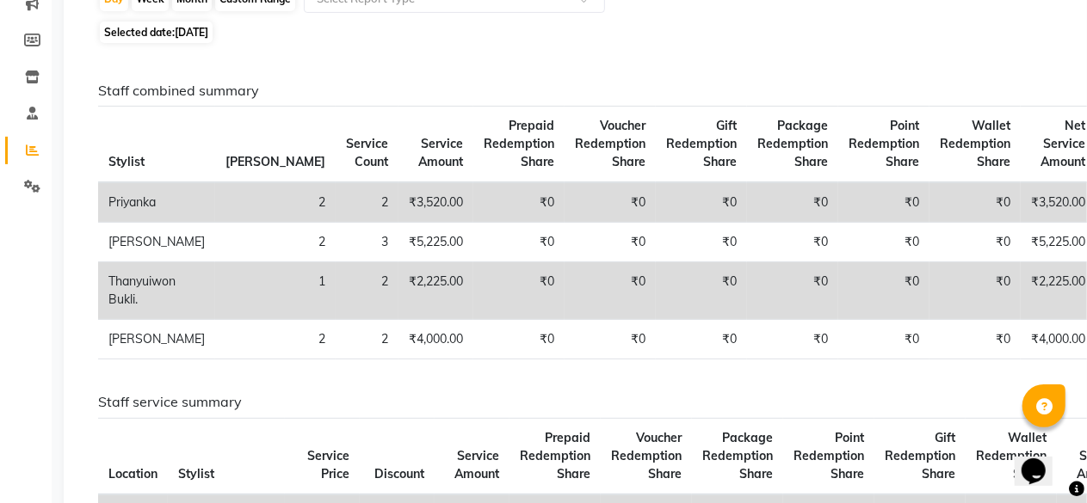
scroll to position [160, 0]
